Goal: Use online tool/utility: Utilize a website feature to perform a specific function

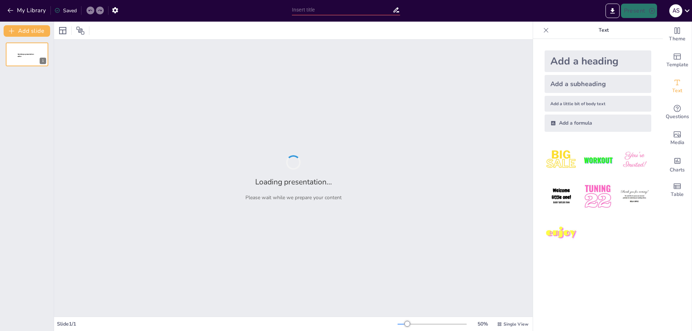
type input "Imported تقرير إنجازات وزارة العمل.pptx"
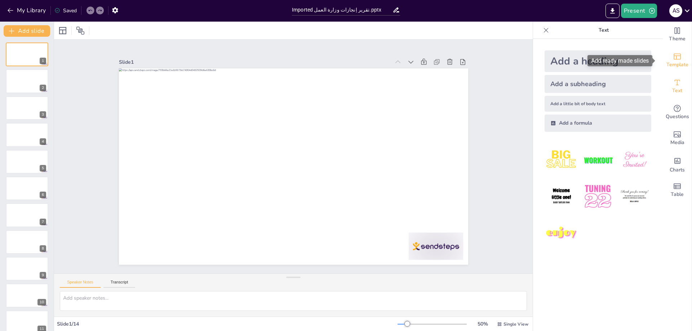
click at [668, 61] on span "Template" at bounding box center [677, 65] width 22 height 8
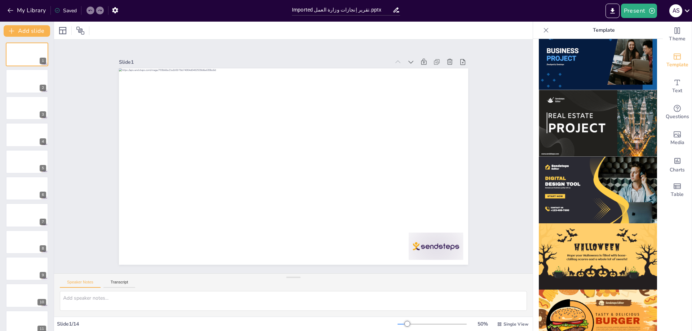
scroll to position [623, 0]
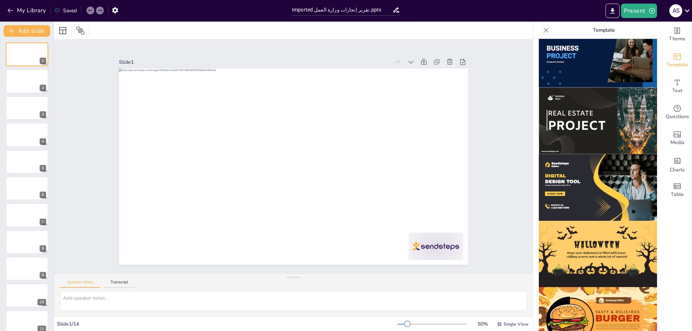
click at [591, 170] on img at bounding box center [598, 187] width 118 height 67
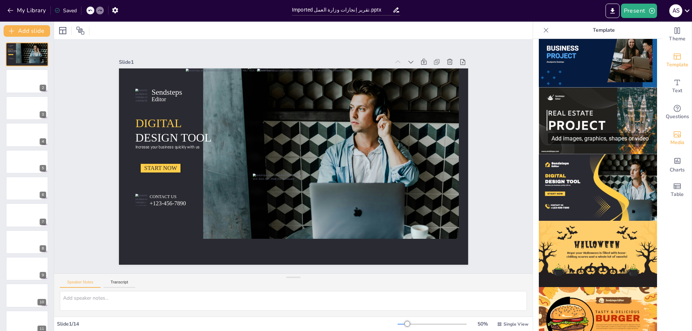
click at [683, 140] on div "Media" at bounding box center [677, 138] width 29 height 26
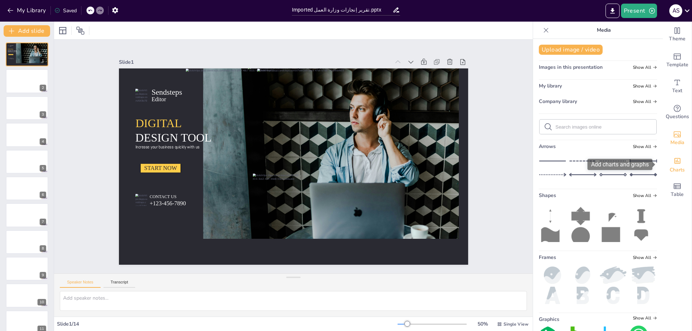
click at [675, 170] on span "Charts" at bounding box center [677, 170] width 15 height 8
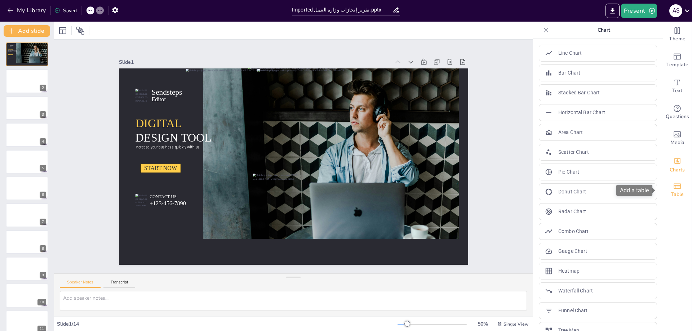
click at [675, 185] on icon "Add a table" at bounding box center [677, 185] width 7 height 5
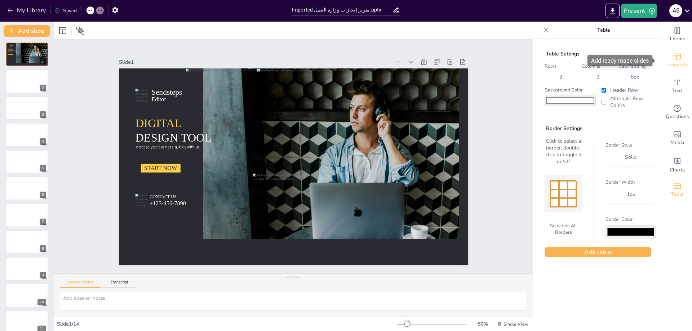
click at [680, 65] on span "Template" at bounding box center [677, 65] width 22 height 8
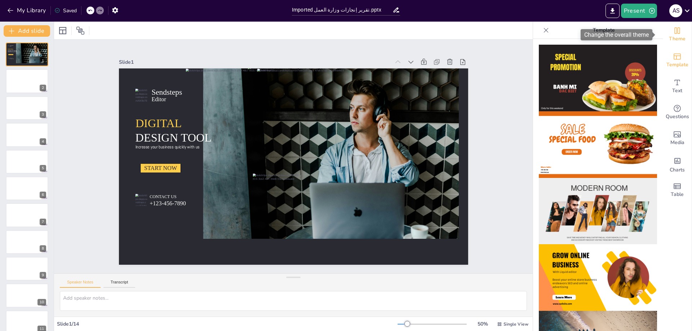
click at [676, 33] on div "Theme" at bounding box center [677, 35] width 29 height 26
